Goal: Task Accomplishment & Management: Manage account settings

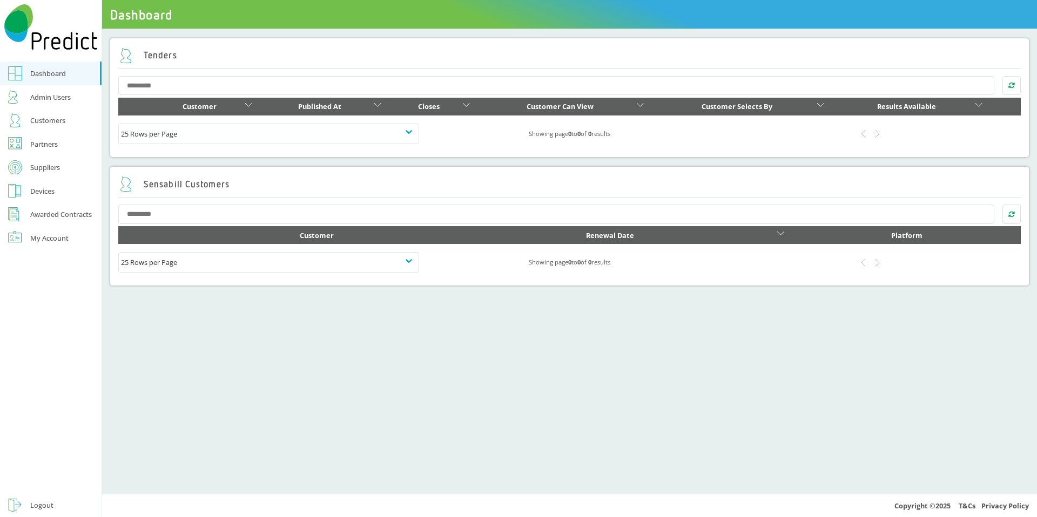
click at [30, 505] on div "Logout" at bounding box center [41, 505] width 23 height 13
